Goal: Transaction & Acquisition: Purchase product/service

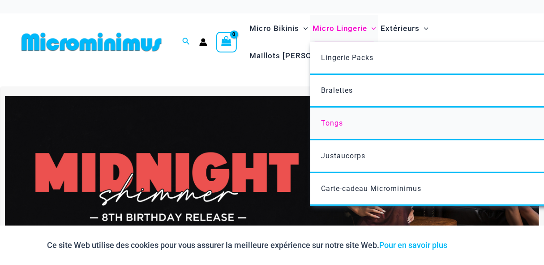
click at [334, 123] on span "Tongs" at bounding box center [332, 123] width 22 height 9
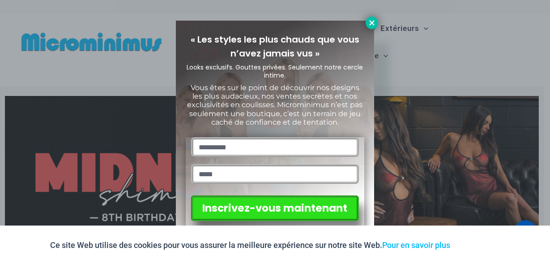
click at [373, 25] on icon at bounding box center [372, 23] width 8 height 8
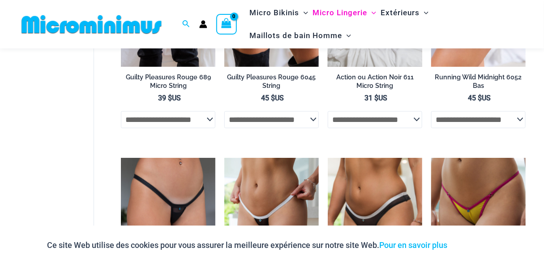
scroll to position [235, 0]
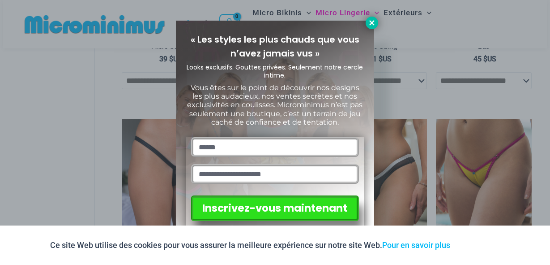
click at [371, 22] on icon at bounding box center [371, 22] width 5 height 5
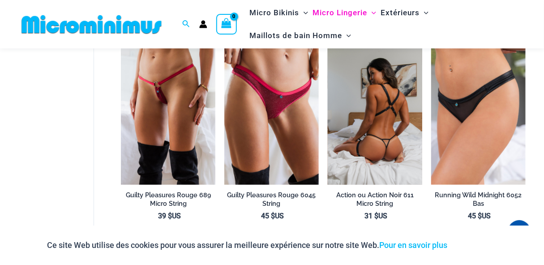
scroll to position [72, 0]
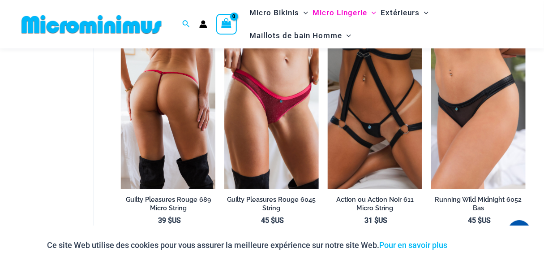
click at [170, 107] on img at bounding box center [168, 117] width 94 height 141
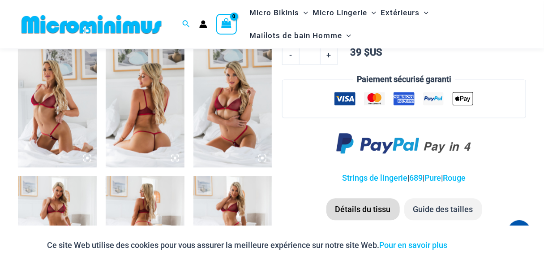
scroll to position [448, 0]
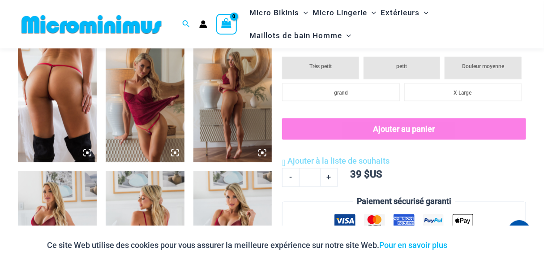
click at [42, 91] on img at bounding box center [57, 103] width 79 height 118
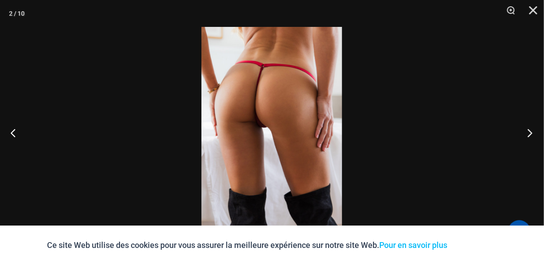
click at [522, 137] on button "Prochain" at bounding box center [527, 132] width 34 height 45
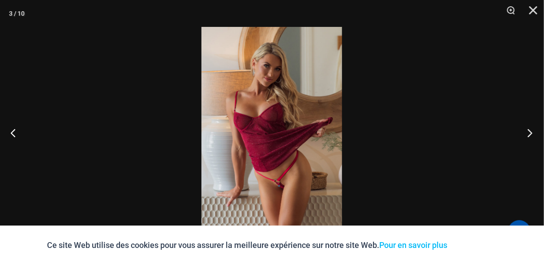
click at [522, 135] on button "Prochain" at bounding box center [527, 132] width 34 height 45
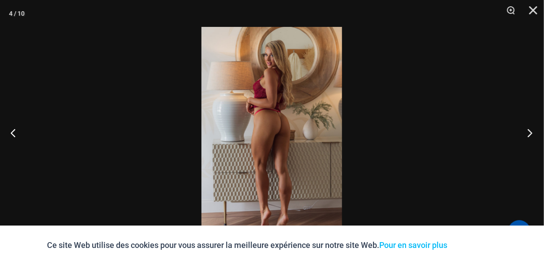
click at [522, 135] on button "Prochain" at bounding box center [527, 132] width 34 height 45
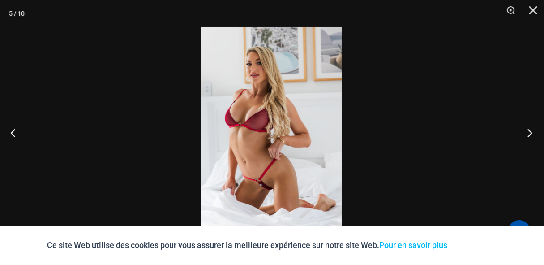
click at [522, 135] on button "Prochain" at bounding box center [527, 132] width 34 height 45
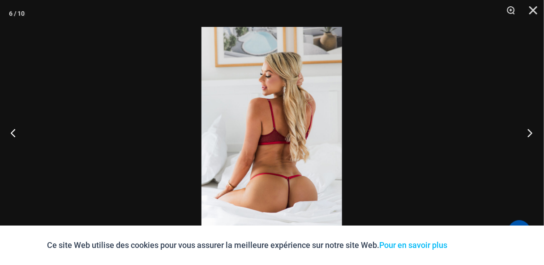
click at [522, 136] on button "Prochain" at bounding box center [527, 132] width 34 height 45
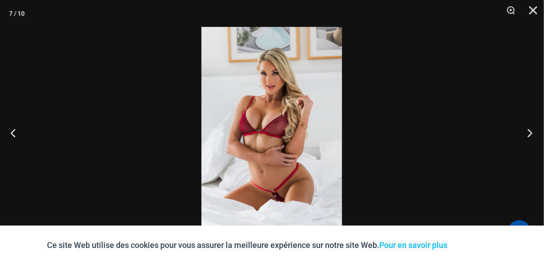
click at [522, 137] on button "Prochain" at bounding box center [527, 132] width 34 height 45
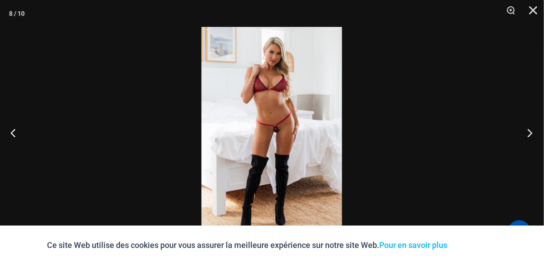
click at [522, 137] on button "Prochain" at bounding box center [527, 132] width 34 height 45
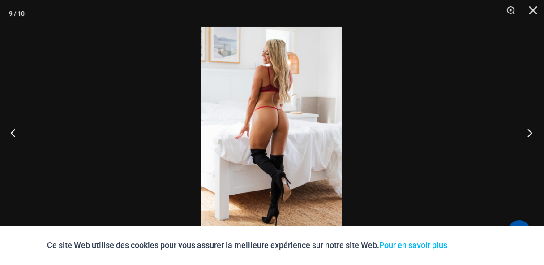
click at [521, 135] on button "Prochain" at bounding box center [527, 132] width 34 height 45
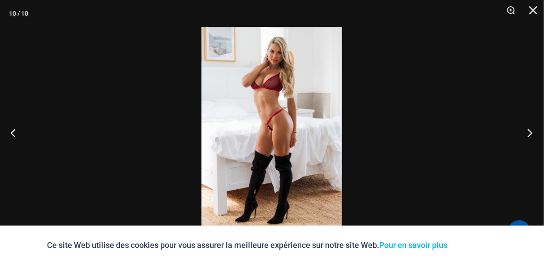
click at [522, 133] on button "Prochain" at bounding box center [527, 132] width 34 height 45
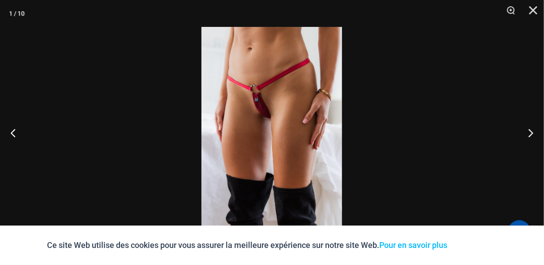
click at [300, 128] on img at bounding box center [271, 132] width 141 height 211
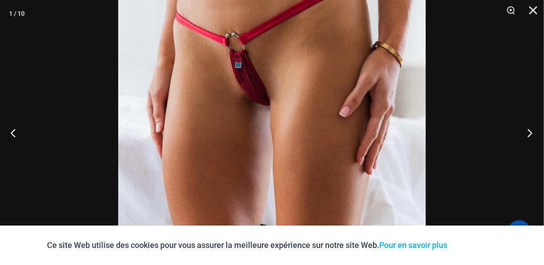
click at [529, 130] on button "Prochain" at bounding box center [527, 132] width 34 height 45
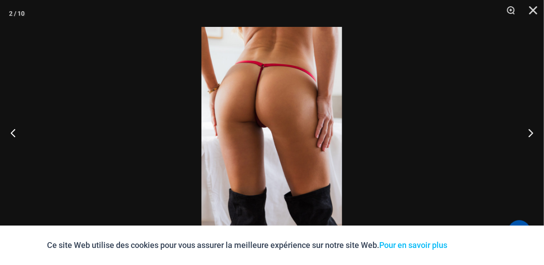
click at [263, 107] on img at bounding box center [271, 132] width 141 height 211
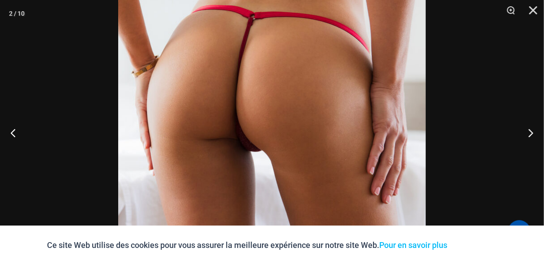
click at [289, 127] on img at bounding box center [272, 162] width 308 height 461
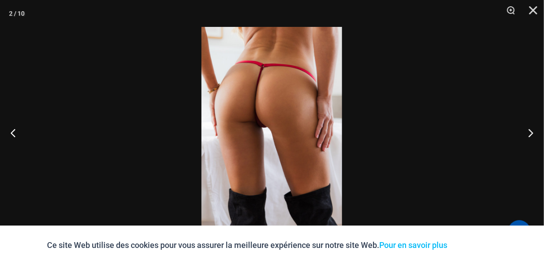
click at [289, 128] on img at bounding box center [271, 132] width 141 height 211
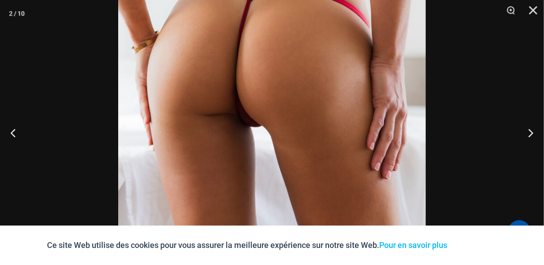
click at [289, 128] on img at bounding box center [272, 137] width 308 height 461
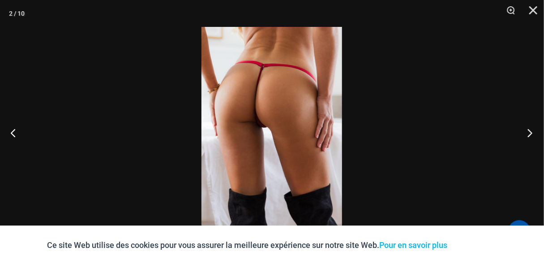
click at [530, 130] on button "Prochain" at bounding box center [527, 132] width 34 height 45
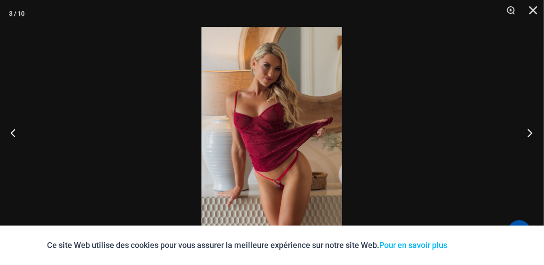
click at [530, 130] on button "Prochain" at bounding box center [527, 132] width 34 height 45
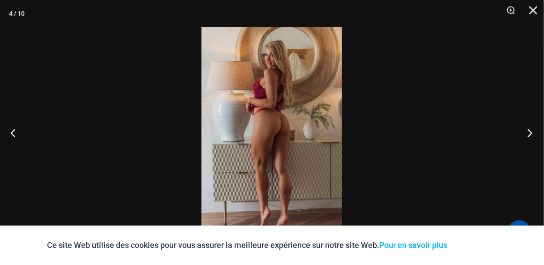
click at [530, 130] on button "Prochain" at bounding box center [527, 132] width 34 height 45
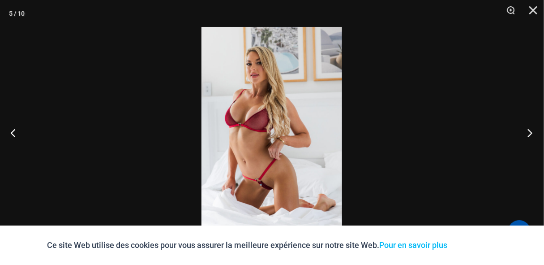
click at [530, 130] on button "Prochain" at bounding box center [527, 132] width 34 height 45
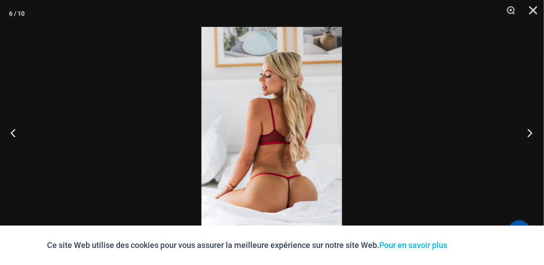
click at [530, 130] on button "Prochain" at bounding box center [527, 132] width 34 height 45
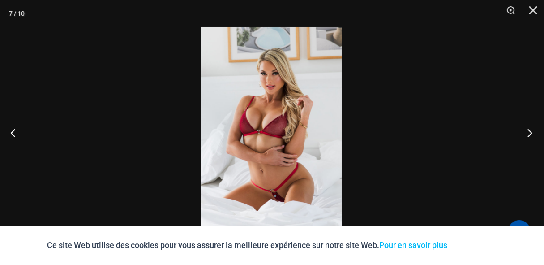
click at [530, 130] on button "Prochain" at bounding box center [527, 132] width 34 height 45
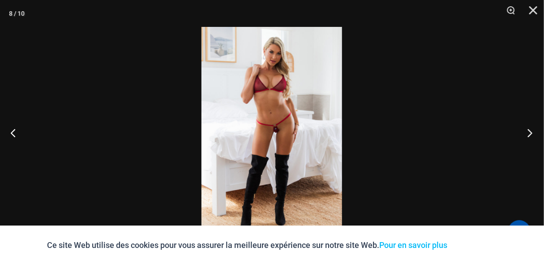
click at [530, 130] on button "Prochain" at bounding box center [527, 132] width 34 height 45
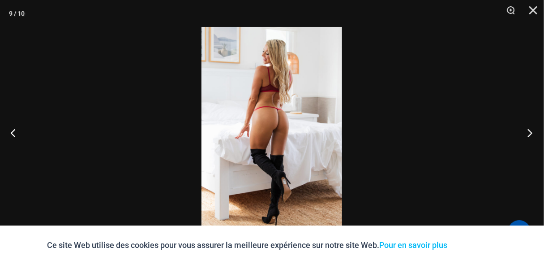
click at [526, 125] on button "Prochain" at bounding box center [527, 132] width 34 height 45
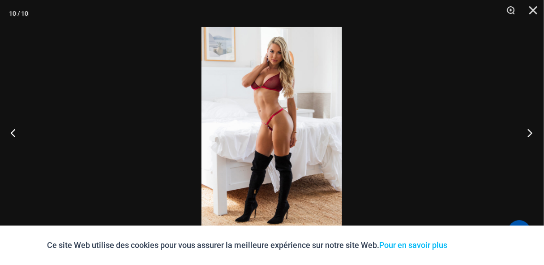
click at [528, 132] on button "Prochain" at bounding box center [527, 132] width 34 height 45
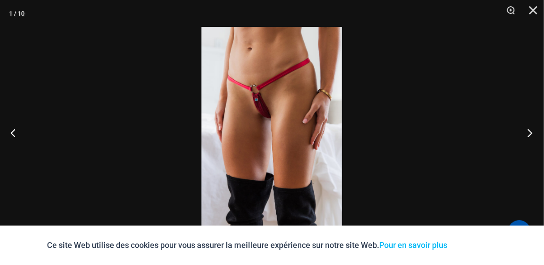
click at [528, 132] on button "Prochain" at bounding box center [527, 132] width 34 height 45
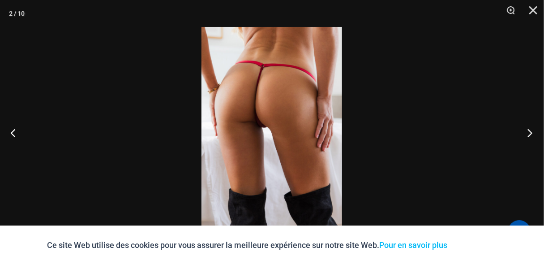
click at [528, 132] on button "Prochain" at bounding box center [527, 132] width 34 height 45
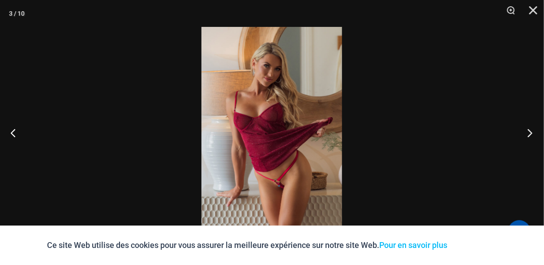
click at [528, 132] on button "Prochain" at bounding box center [527, 132] width 34 height 45
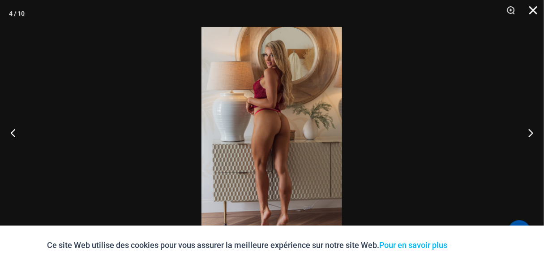
click at [530, 10] on button "Fermer" at bounding box center [530, 13] width 22 height 27
